Goal: Information Seeking & Learning: Find contact information

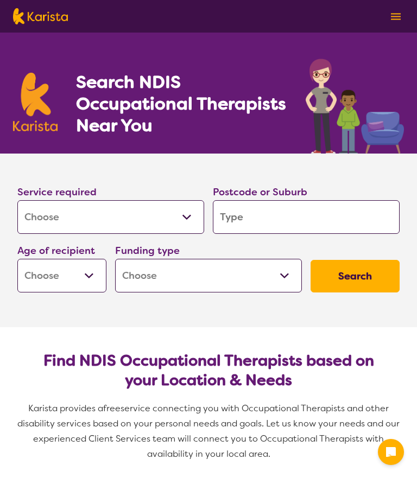
select select "[MEDICAL_DATA]"
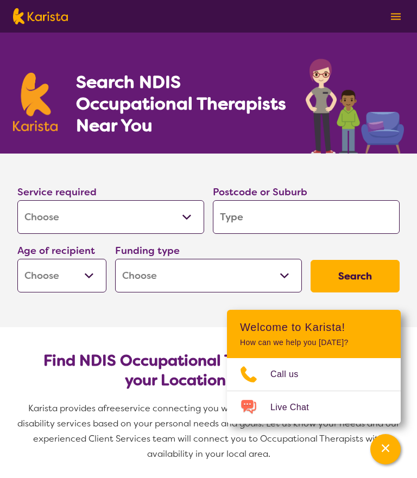
click at [394, 452] on button "Channel Menu" at bounding box center [385, 449] width 30 height 30
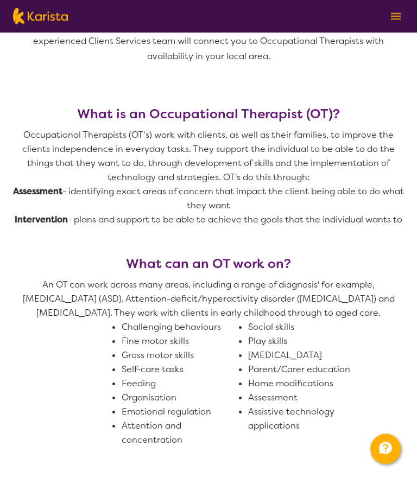
scroll to position [398, 0]
click at [385, 464] on button "Channel Menu" at bounding box center [385, 449] width 30 height 30
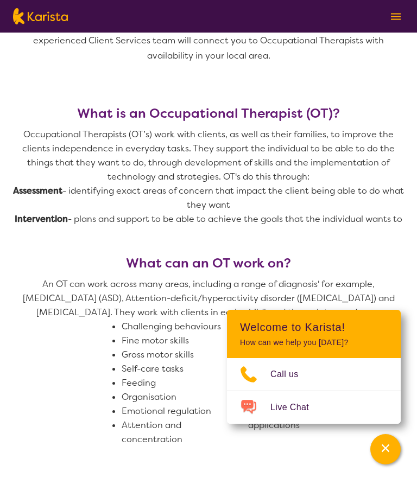
click at [366, 351] on span "An OT can work across many areas, including a range of diagnosis' for example, …" at bounding box center [208, 361] width 390 height 169
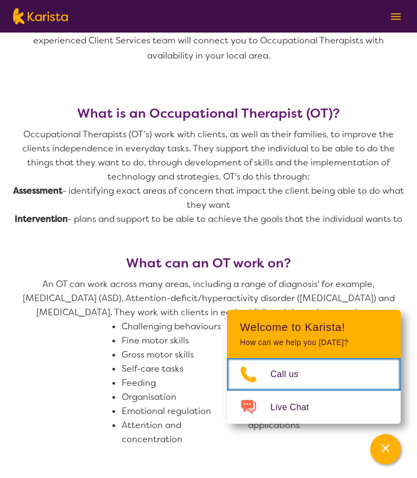
click at [300, 382] on span "Call us" at bounding box center [290, 374] width 41 height 16
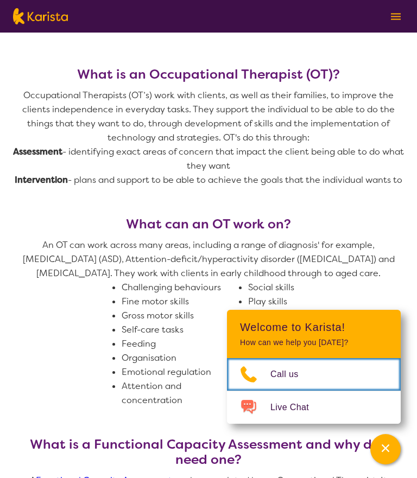
scroll to position [439, 0]
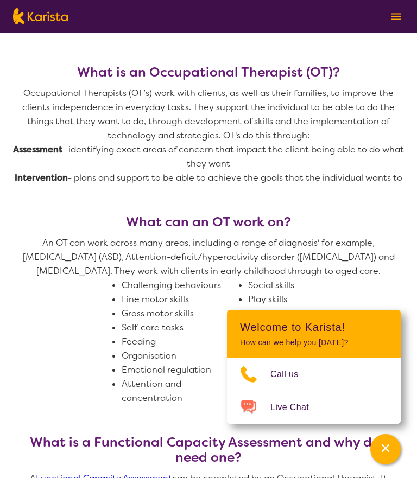
click at [376, 347] on p "How can we help you [DATE]?" at bounding box center [314, 342] width 148 height 9
click at [379, 345] on span "An OT can work across many areas, including a range of diagnosis' for example, …" at bounding box center [208, 320] width 390 height 169
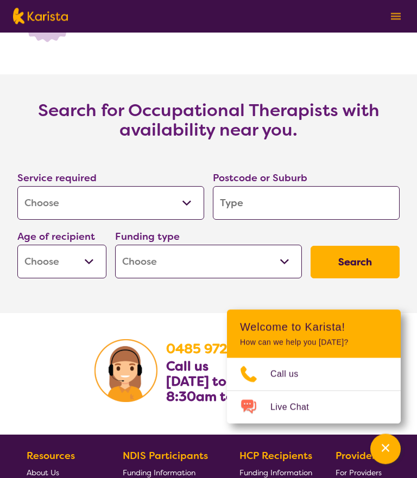
scroll to position [1605, 0]
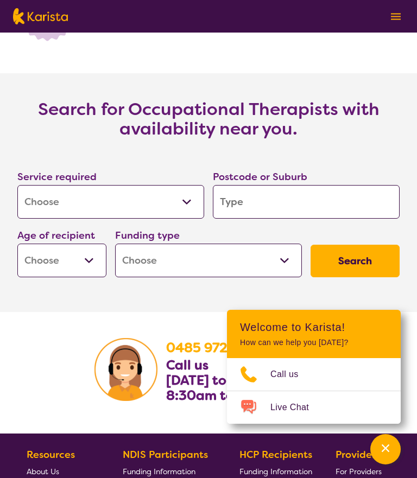
click at [94, 277] on select "Early Childhood - 0 to 9 Child - 10 to 11 Adolescent - 12 to 17 Adult - 18 to 6…" at bounding box center [61, 261] width 89 height 34
select select "AG"
click at [143, 273] on select "Home Care Package (HCP) National Disability Insurance Scheme (NDIS) I don't know" at bounding box center [208, 261] width 187 height 34
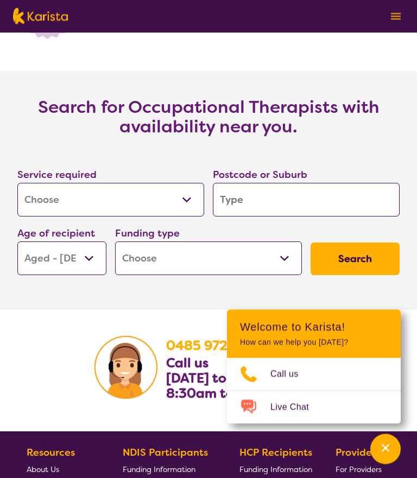
scroll to position [1609, 0]
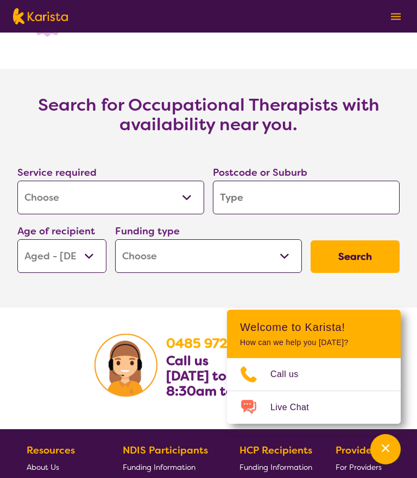
click at [147, 273] on select "Home Care Package (HCP) National Disability Insurance Scheme (NDIS) I don't know" at bounding box center [208, 256] width 187 height 34
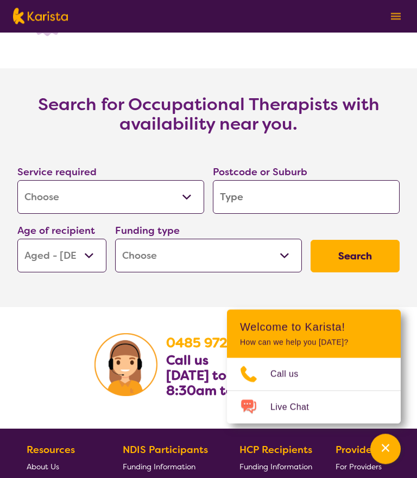
click at [179, 268] on select "Home Care Package (HCP) National Disability Insurance Scheme (NDIS) I don't know" at bounding box center [208, 256] width 187 height 34
select select "NDIS"
click at [360, 272] on button "Search" at bounding box center [354, 256] width 89 height 33
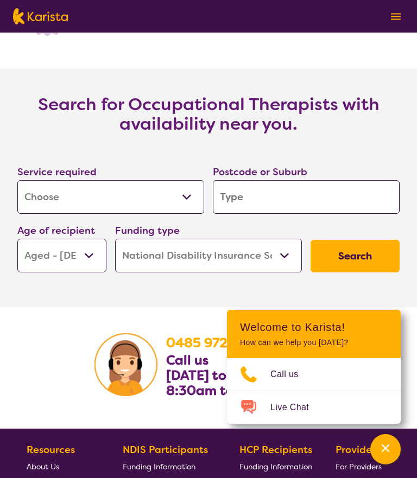
scroll to position [1609, 0]
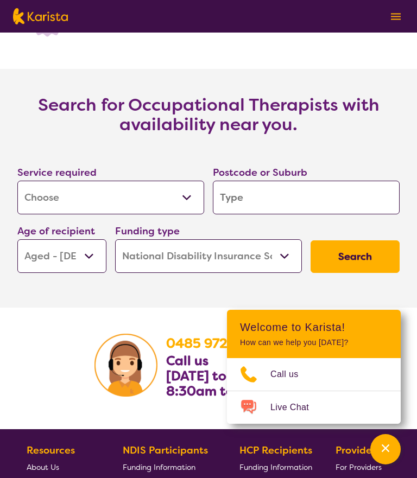
type input "3"
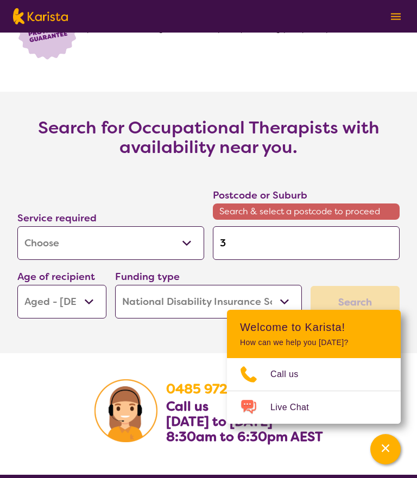
type input "36"
type input "369"
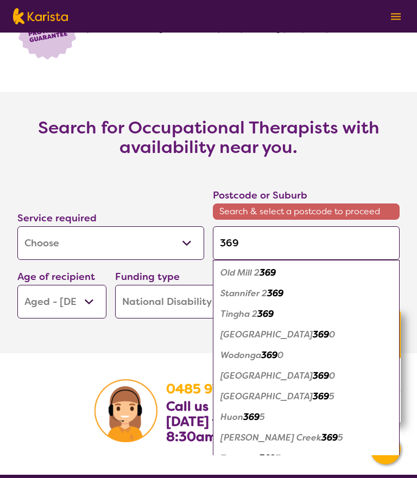
type input "3690"
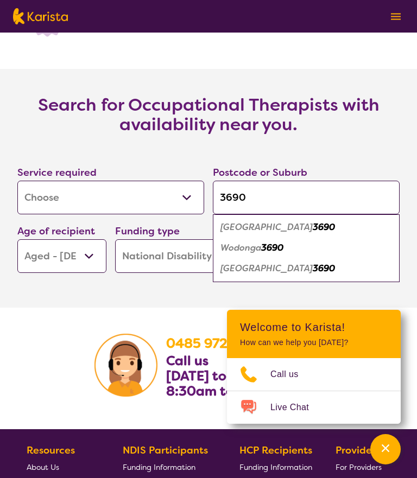
type input "3690"
click at [261, 233] on em "[GEOGRAPHIC_DATA]" at bounding box center [266, 226] width 92 height 11
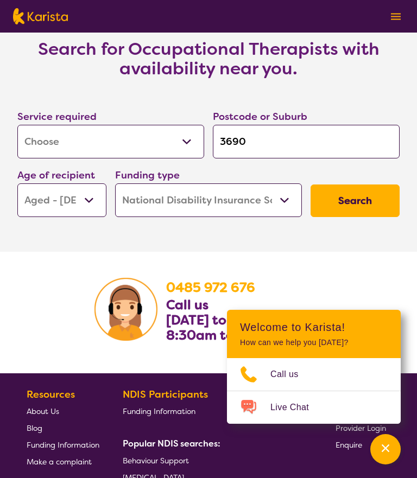
scroll to position [1680, 0]
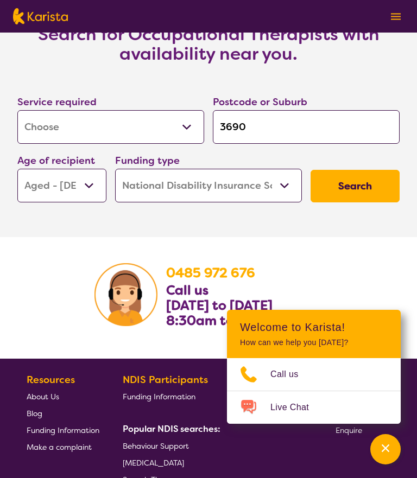
click at [280, 477] on div "HCP Recipients Funding Information" at bounding box center [277, 447] width 77 height 150
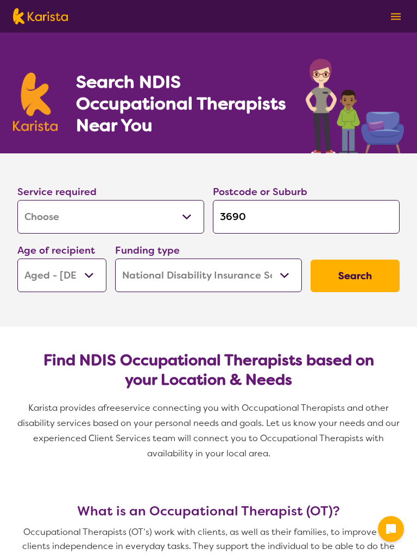
select select "[MEDICAL_DATA]"
select select "AG"
select select "NDIS"
select select "[MEDICAL_DATA]"
select select "AG"
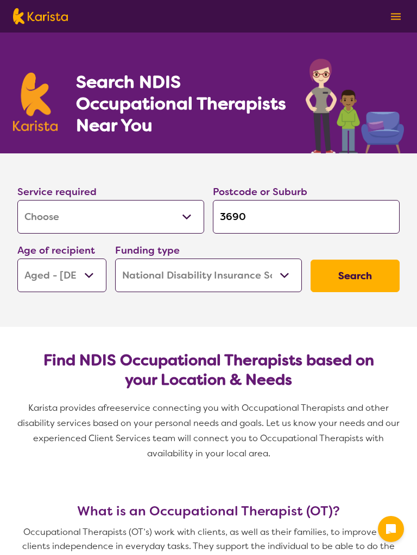
select select "NDIS"
